Goal: Navigation & Orientation: Go to known website

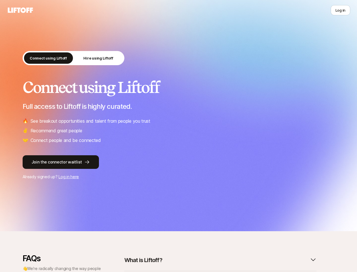
click at [178, 136] on ul "🔥 See breakout opportunities and talent from people you trust ✌️ Recommend grea…" at bounding box center [179, 130] width 312 height 27
click at [20, 10] on icon at bounding box center [20, 10] width 27 height 8
click at [341, 10] on button "Log in" at bounding box center [341, 10] width 20 height 10
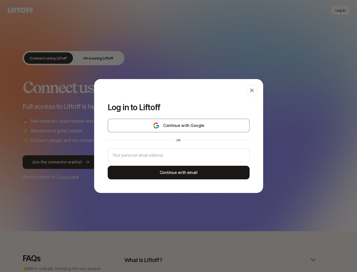
click at [42, 58] on div "Log in to Liftoff Continue with Google or Continue with email" at bounding box center [178, 136] width 357 height 272
click at [92, 58] on div "Log in to Liftoff Continue with Google or Continue with email" at bounding box center [178, 136] width 357 height 272
click at [217, 260] on div "Log in to Liftoff Continue with Google or Continue with email" at bounding box center [178, 136] width 357 height 272
